Goal: Transaction & Acquisition: Purchase product/service

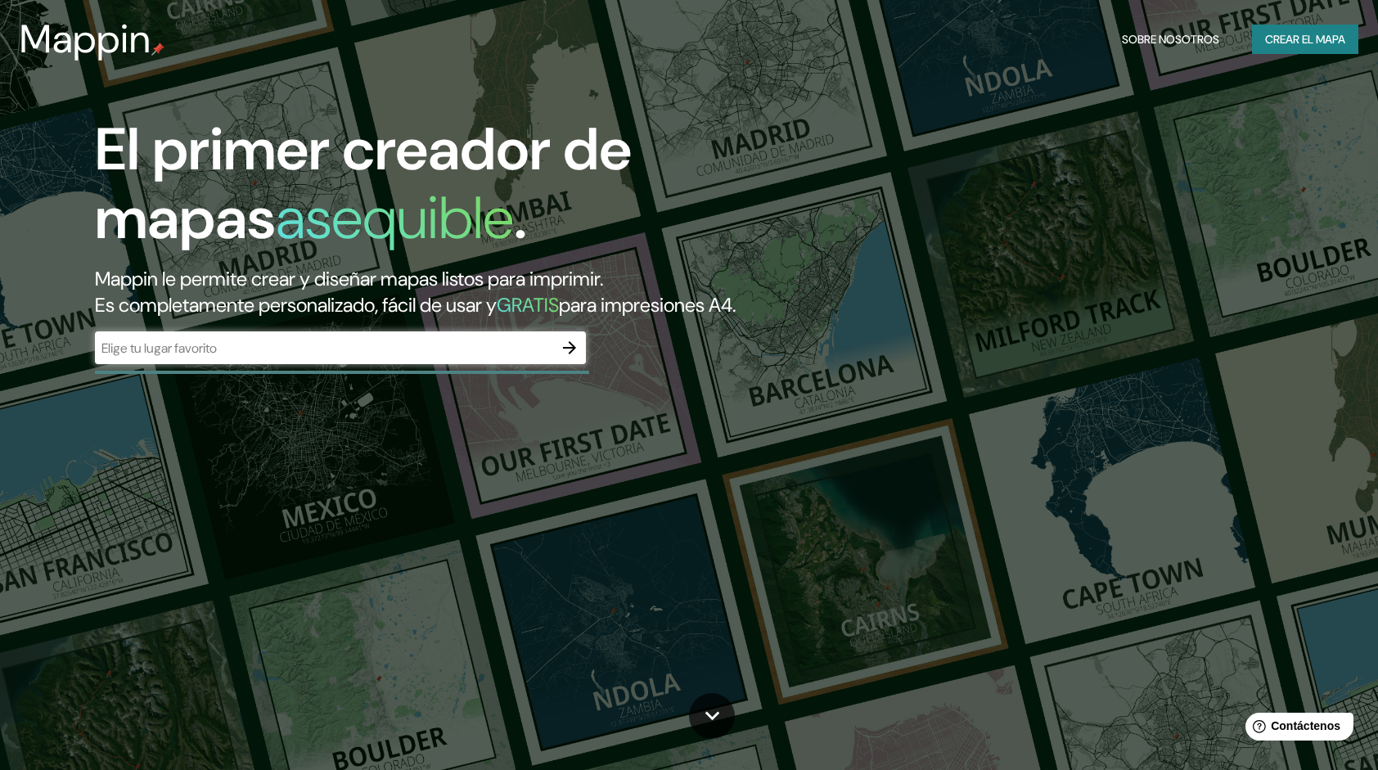
click at [573, 358] on icon "button" at bounding box center [570, 348] width 20 height 20
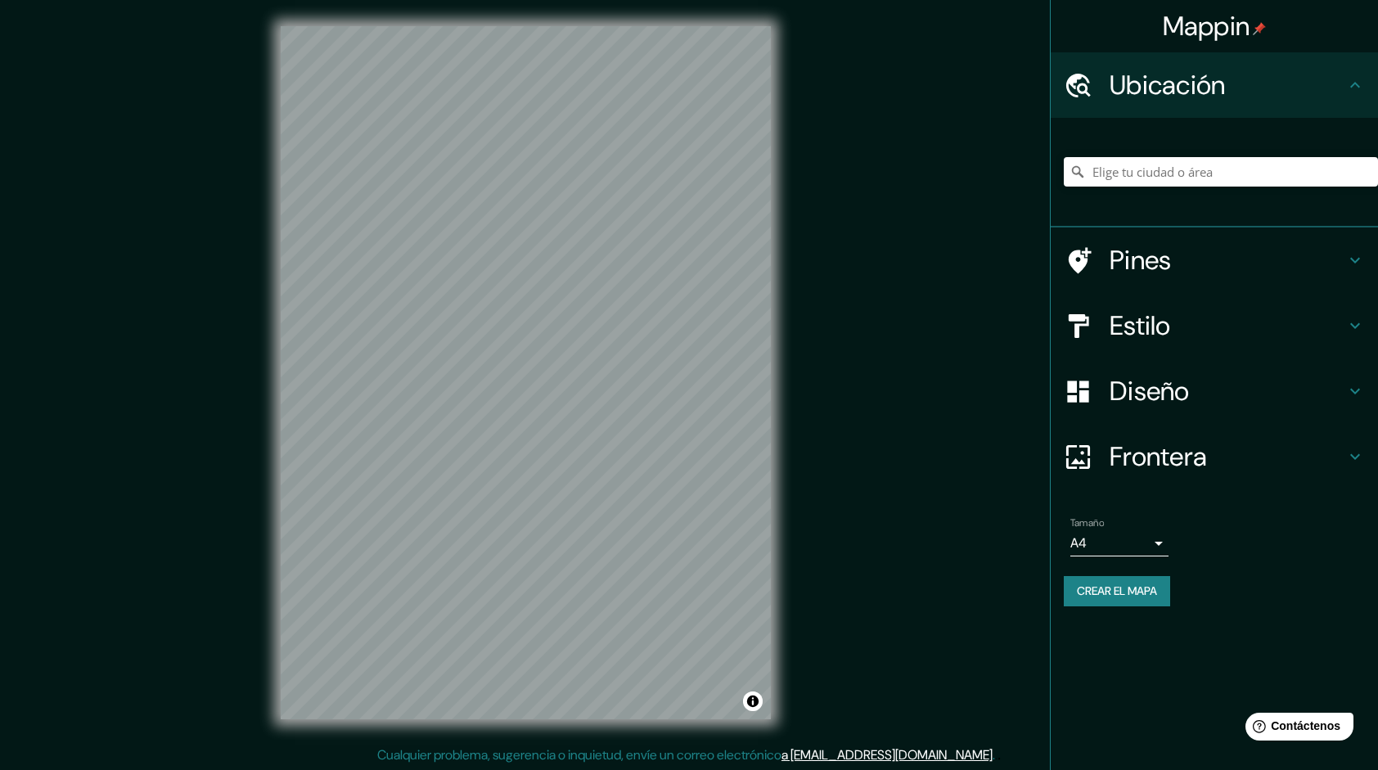
drag, startPoint x: 884, startPoint y: 88, endPoint x: 964, endPoint y: 440, distance: 360.8
click at [964, 440] on div "Mappin Ubicación Pines Estilo Diseño Frontera Elige un borde. Sugerencia : pued…" at bounding box center [689, 386] width 1378 height 772
click at [1118, 595] on font "Crear el mapa" at bounding box center [1117, 591] width 80 height 20
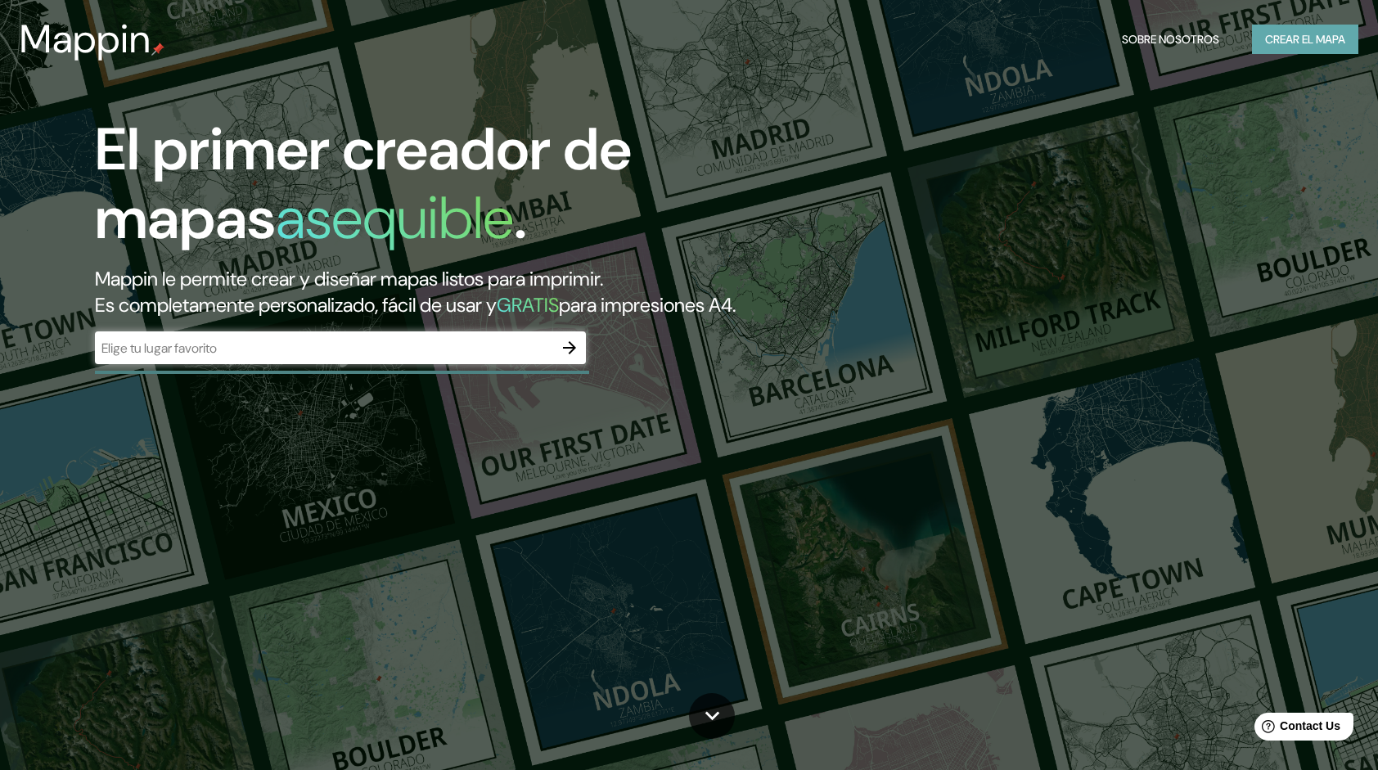
click at [1303, 34] on font "Crear el mapa" at bounding box center [1305, 39] width 80 height 20
click at [715, 681] on div "El primer creador de mapas asequible . Mappin le permite crear y diseñar mapas …" at bounding box center [689, 385] width 1378 height 770
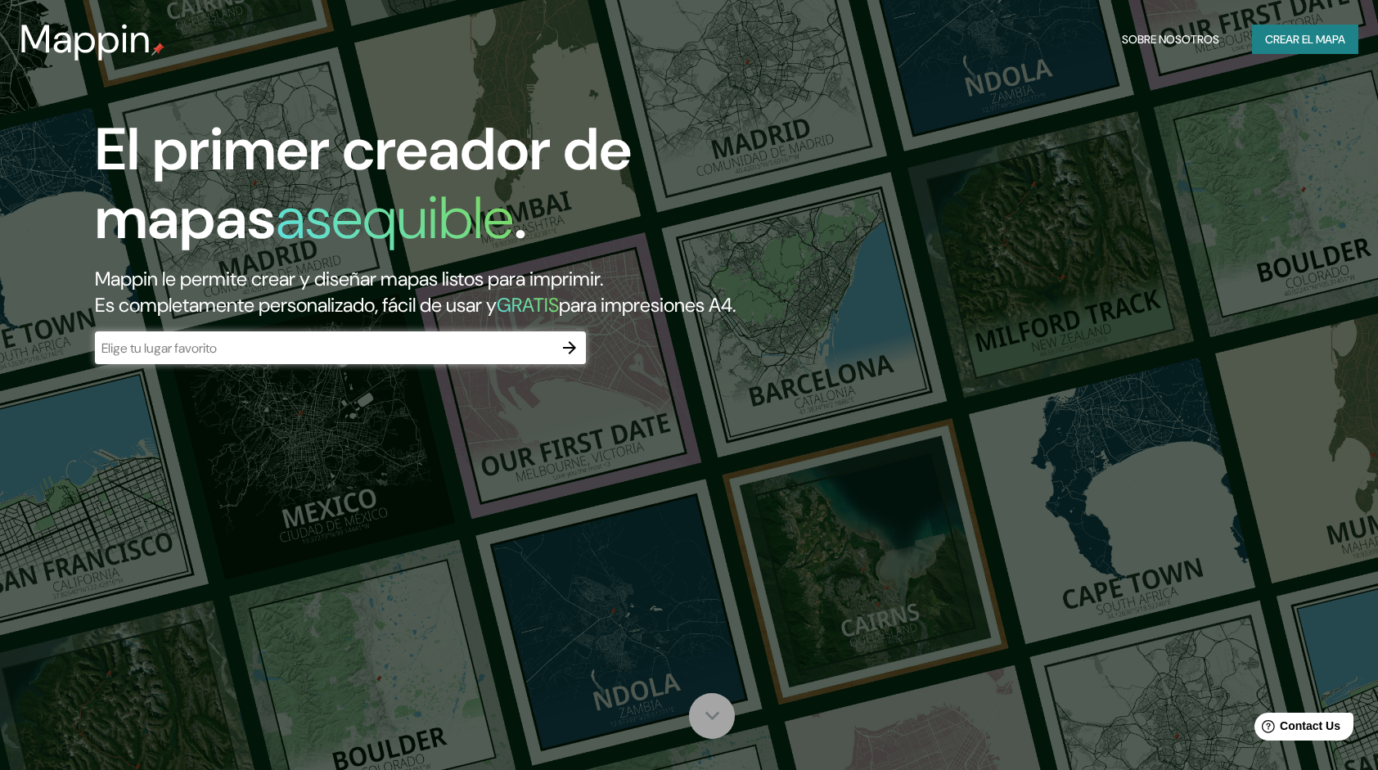
click at [715, 709] on icon at bounding box center [712, 715] width 29 height 29
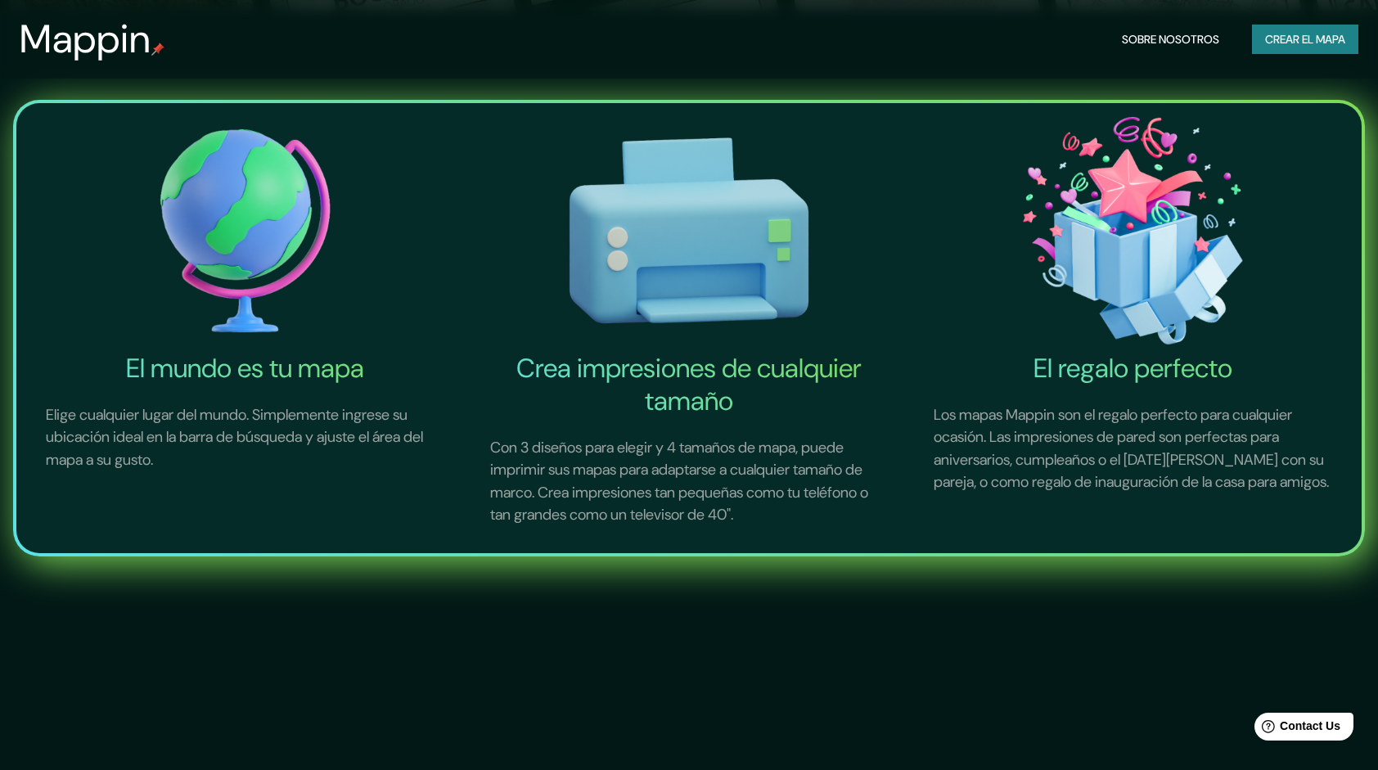
scroll to position [770, 0]
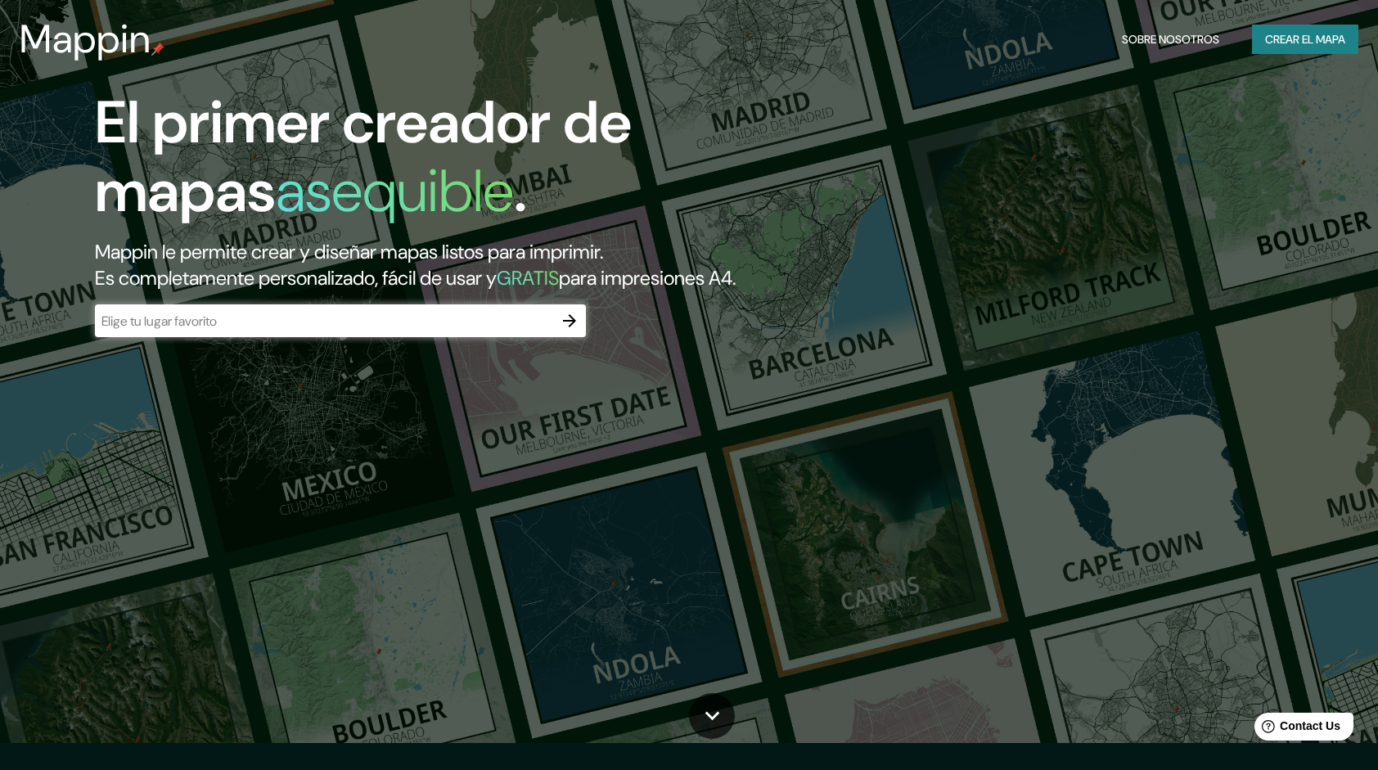
scroll to position [0, 0]
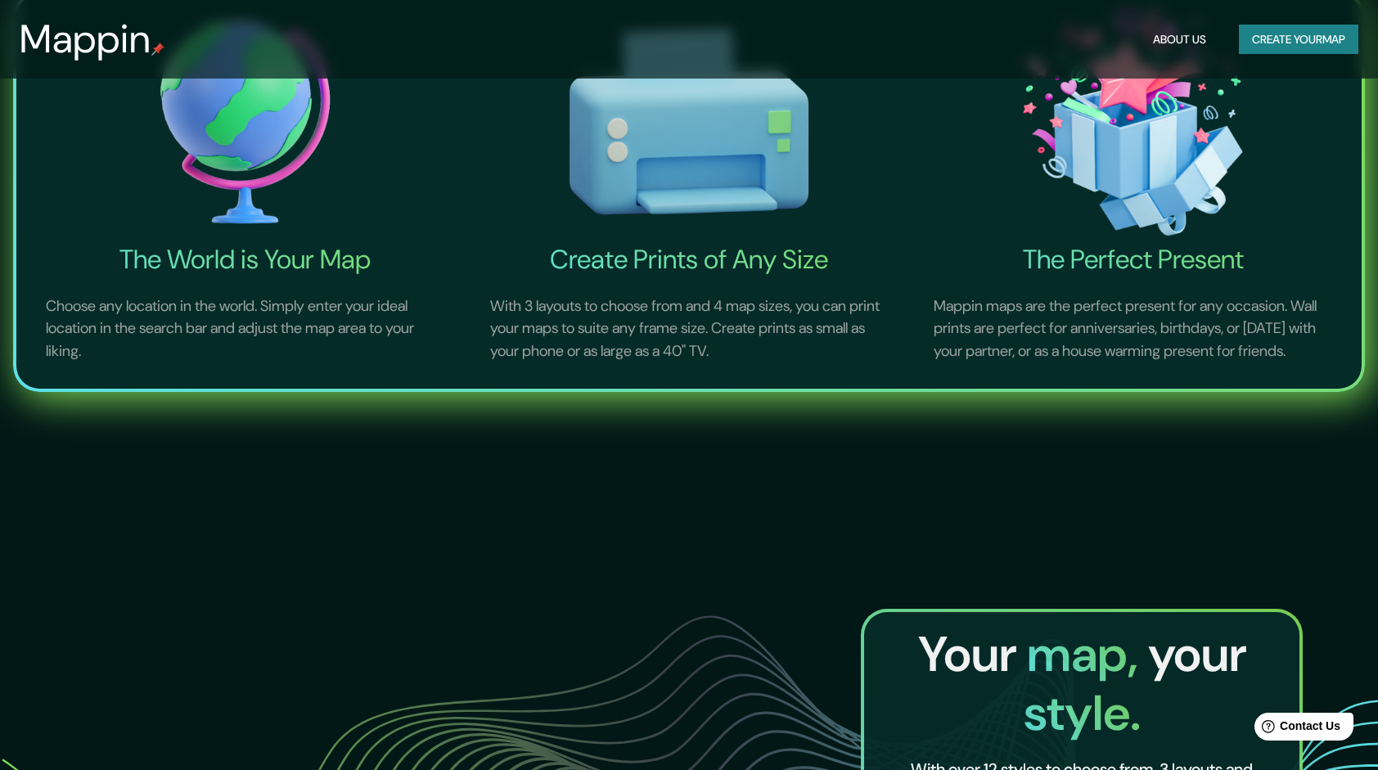
scroll to position [142, 0]
